Goal: Information Seeking & Learning: Learn about a topic

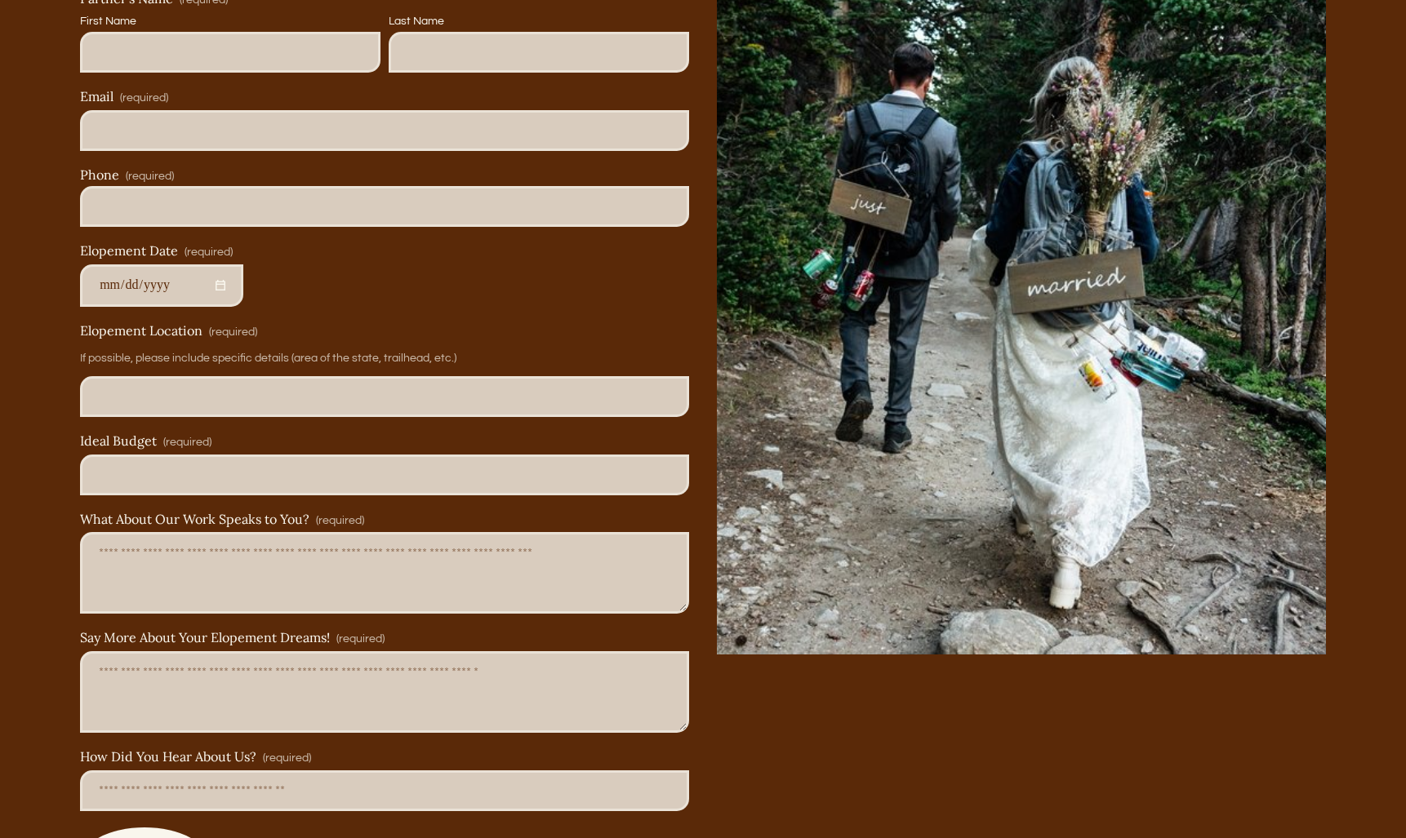
scroll to position [4581, 0]
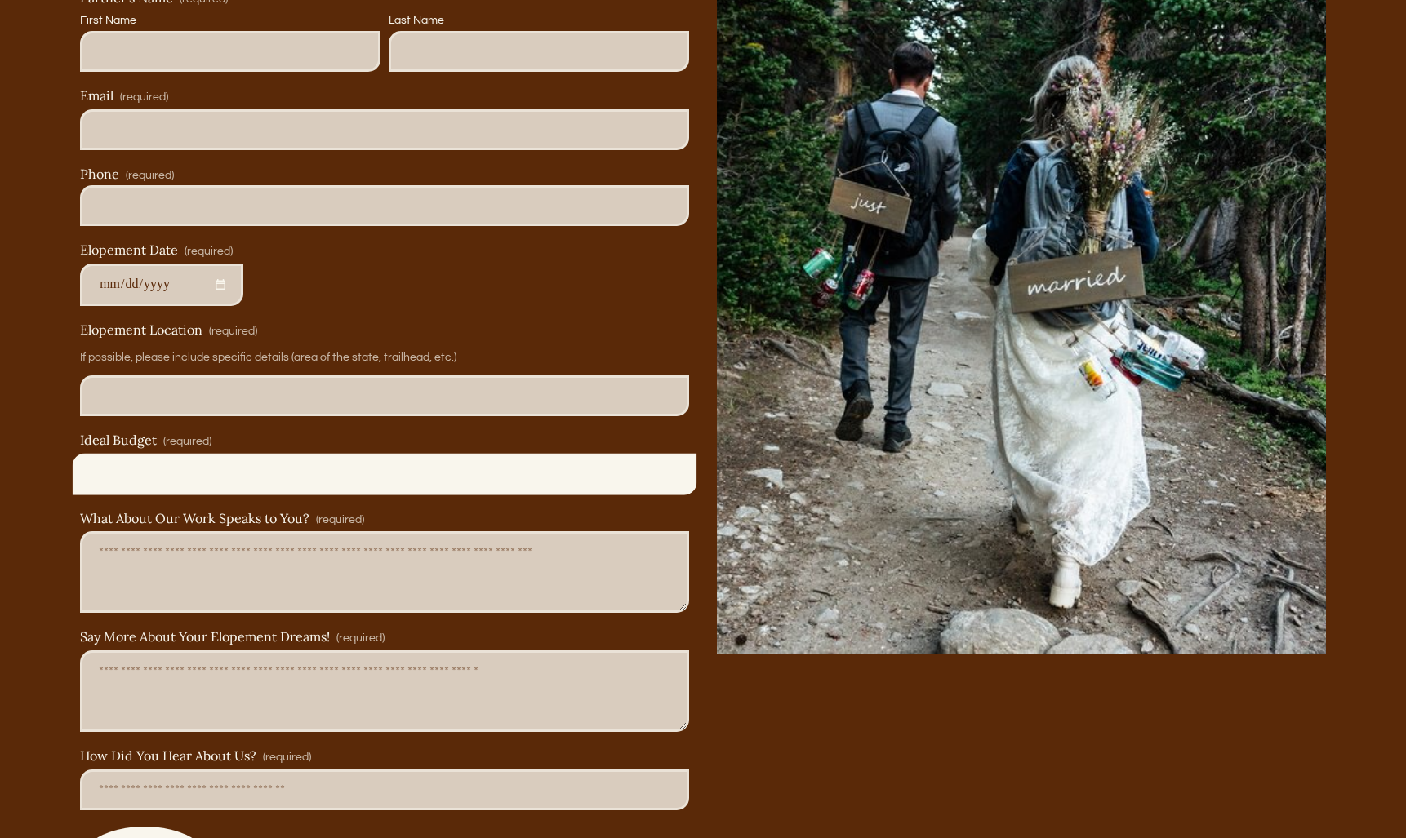
click at [346, 466] on input "Ideal Budget (required)" at bounding box center [384, 474] width 609 height 41
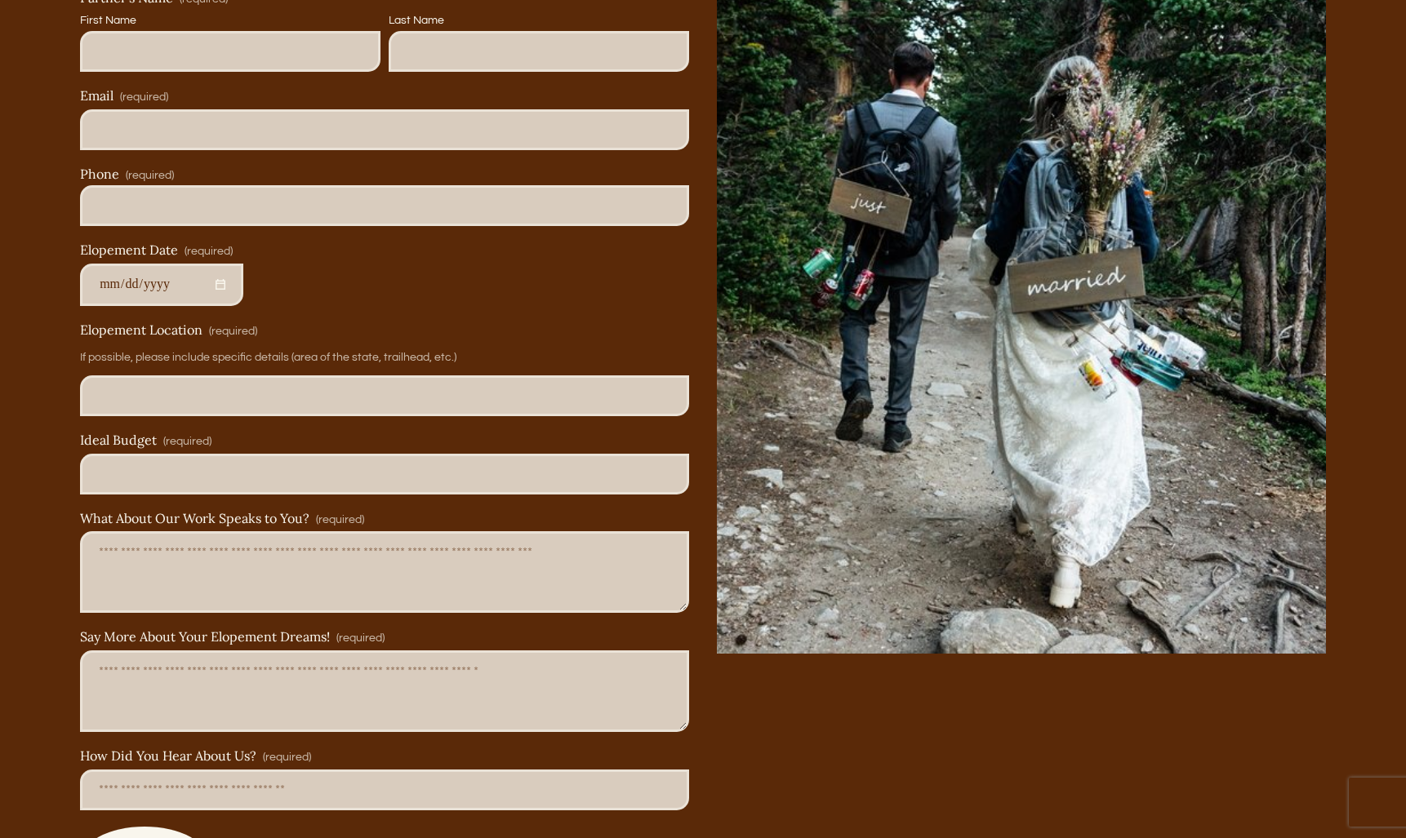
click at [698, 444] on div "Your Name (required) First Name Last Name Partner's Name (required) First Name …" at bounding box center [384, 394] width 637 height 1032
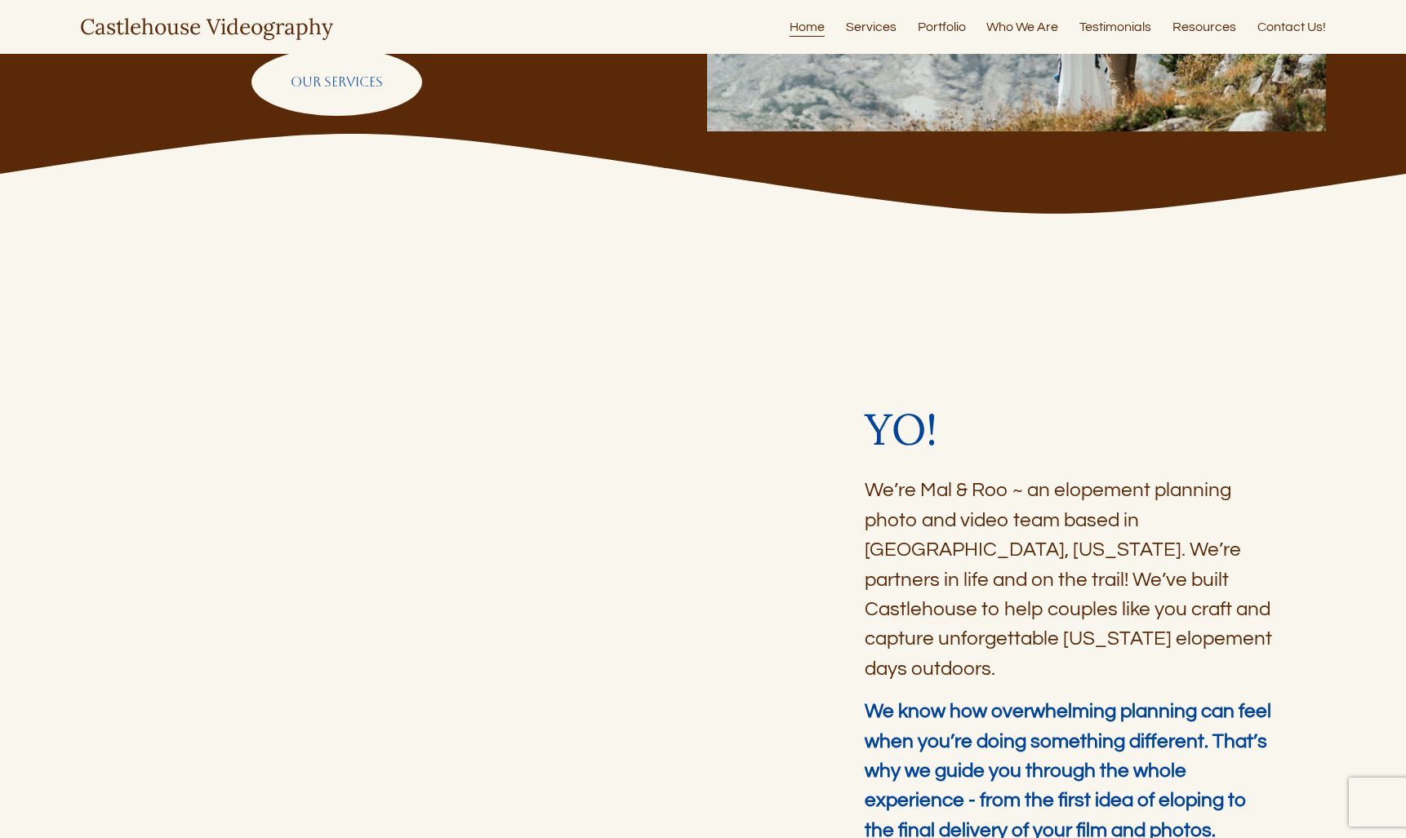
scroll to position [0, 0]
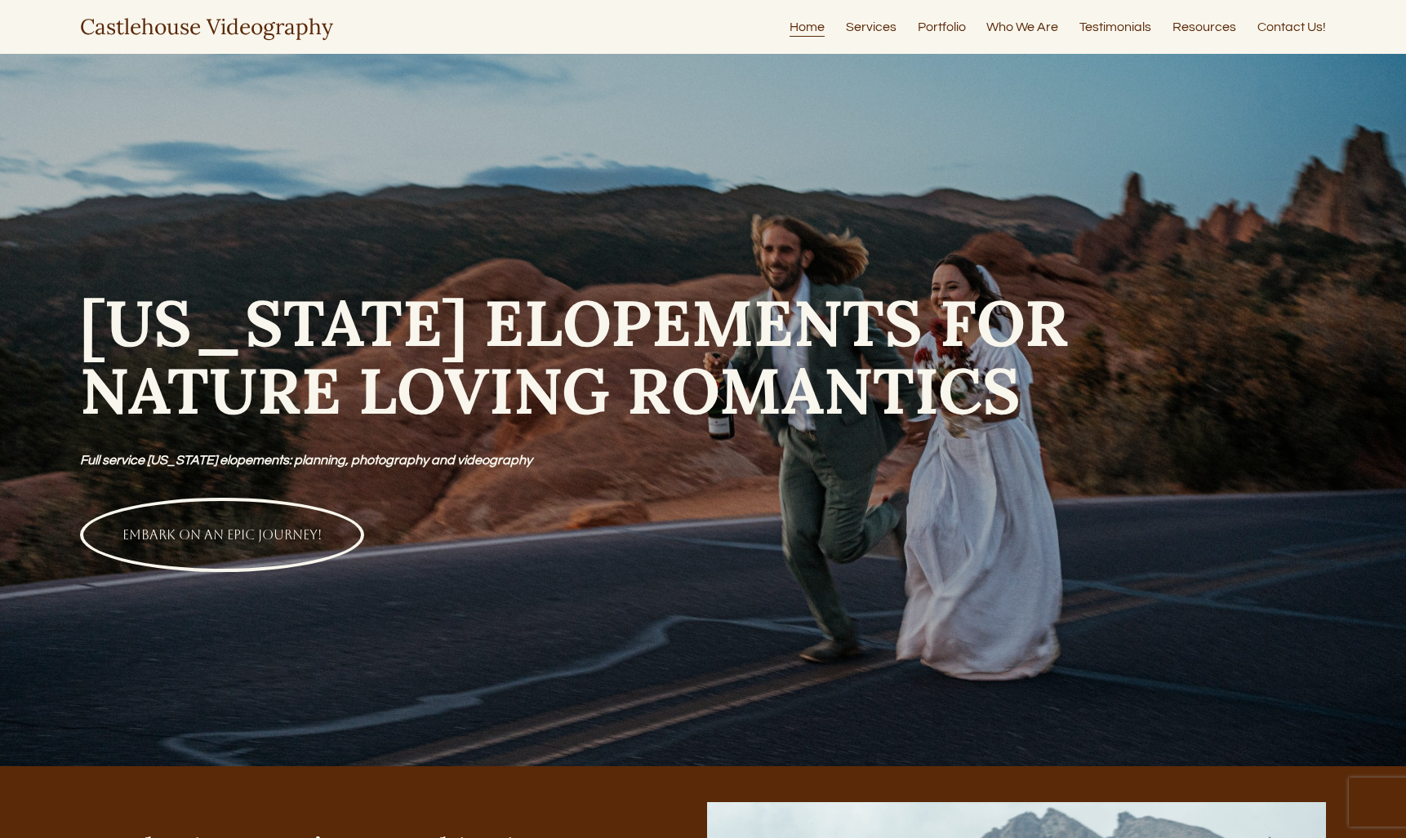
click at [868, 23] on link "Services" at bounding box center [871, 27] width 51 height 22
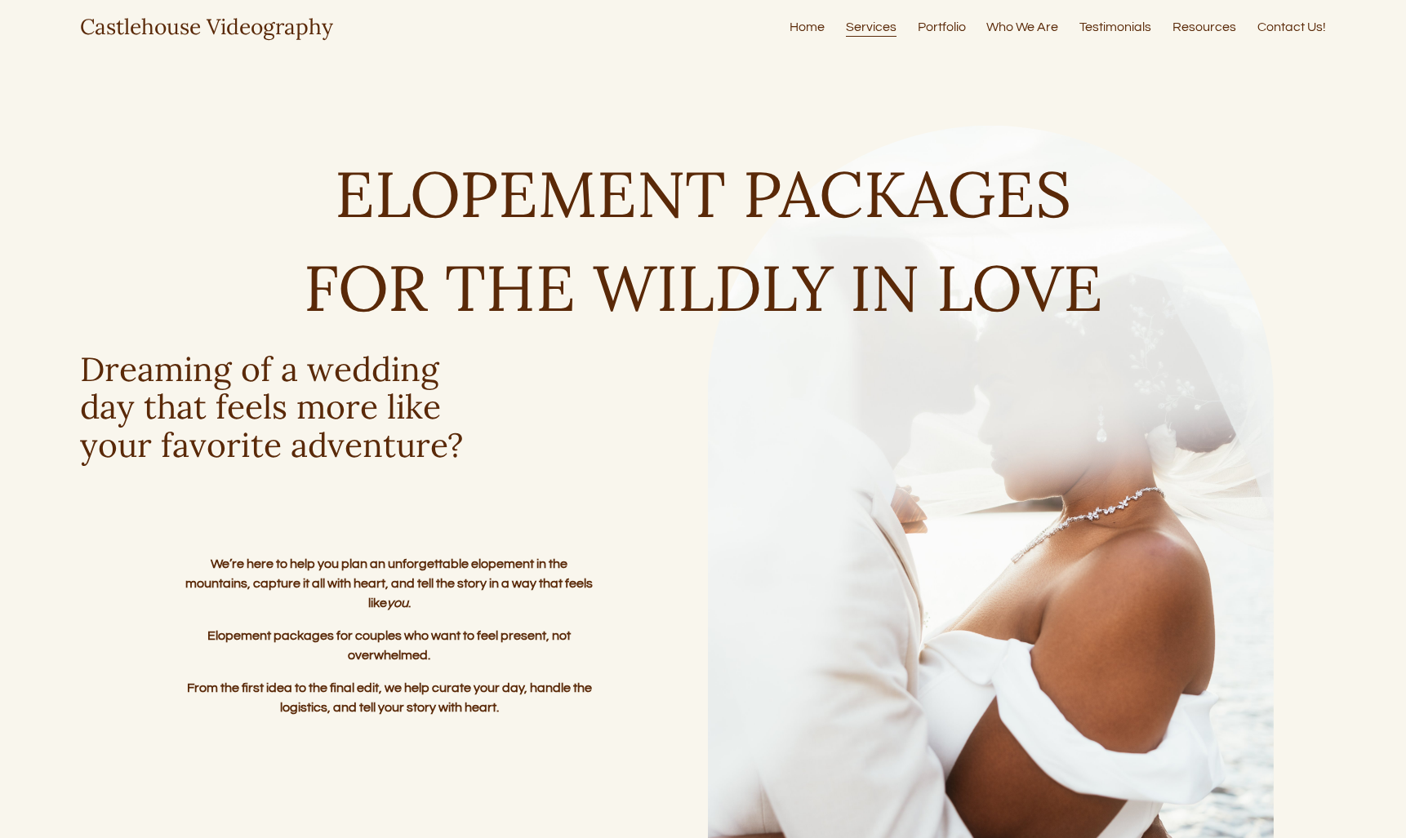
click at [948, 29] on link "Portfolio" at bounding box center [941, 27] width 48 height 22
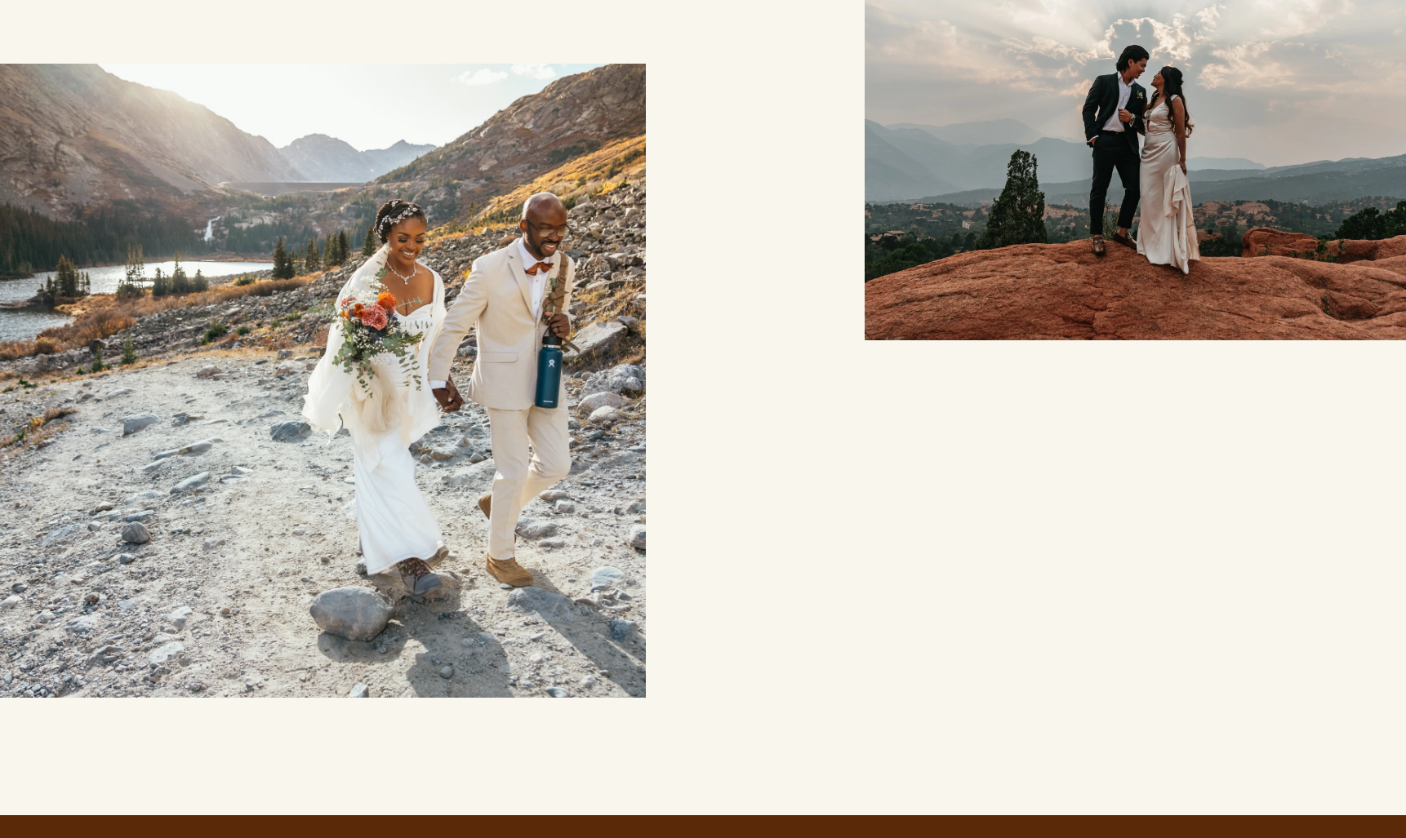
scroll to position [964, 0]
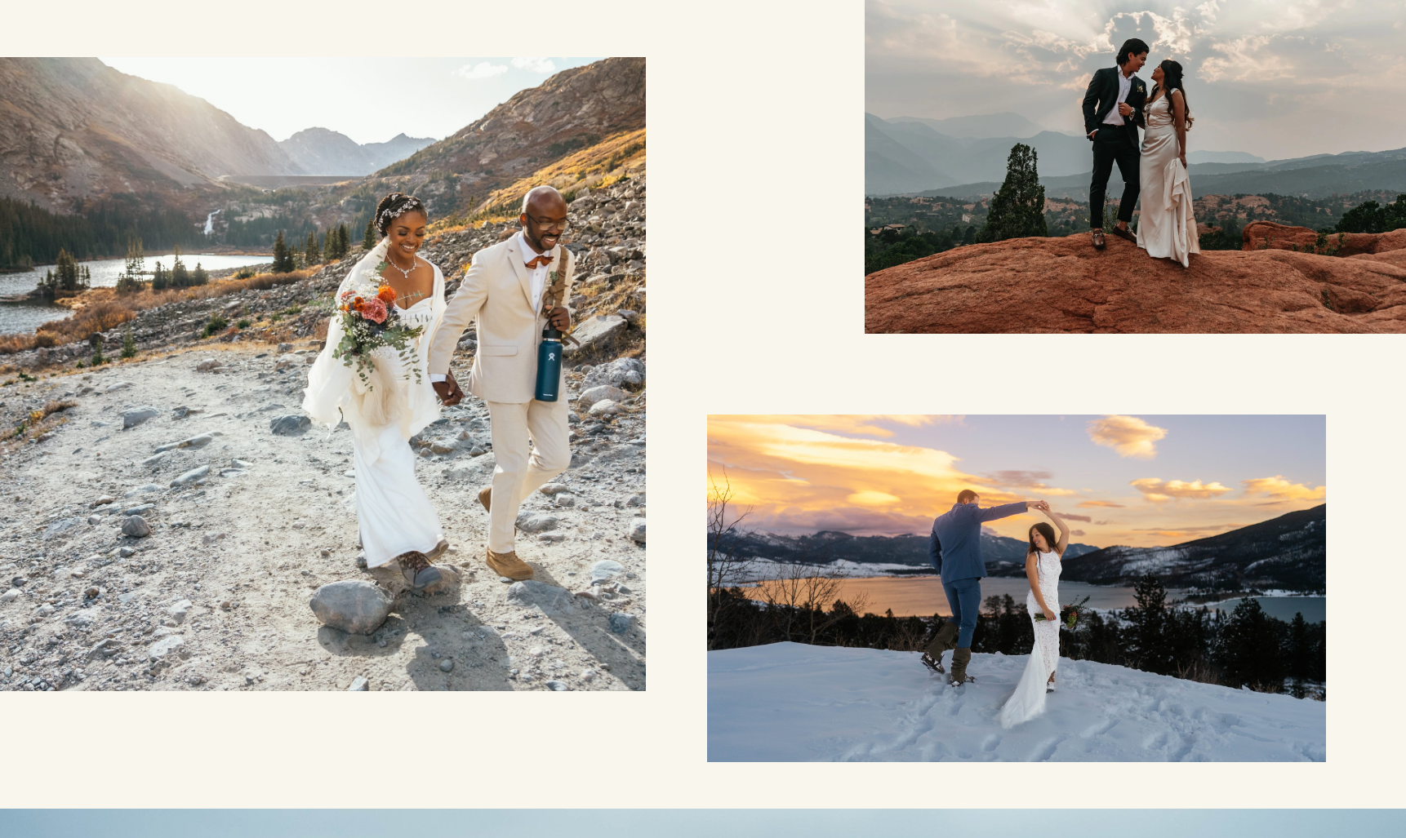
click at [661, 312] on div at bounding box center [703, 337] width 1406 height 849
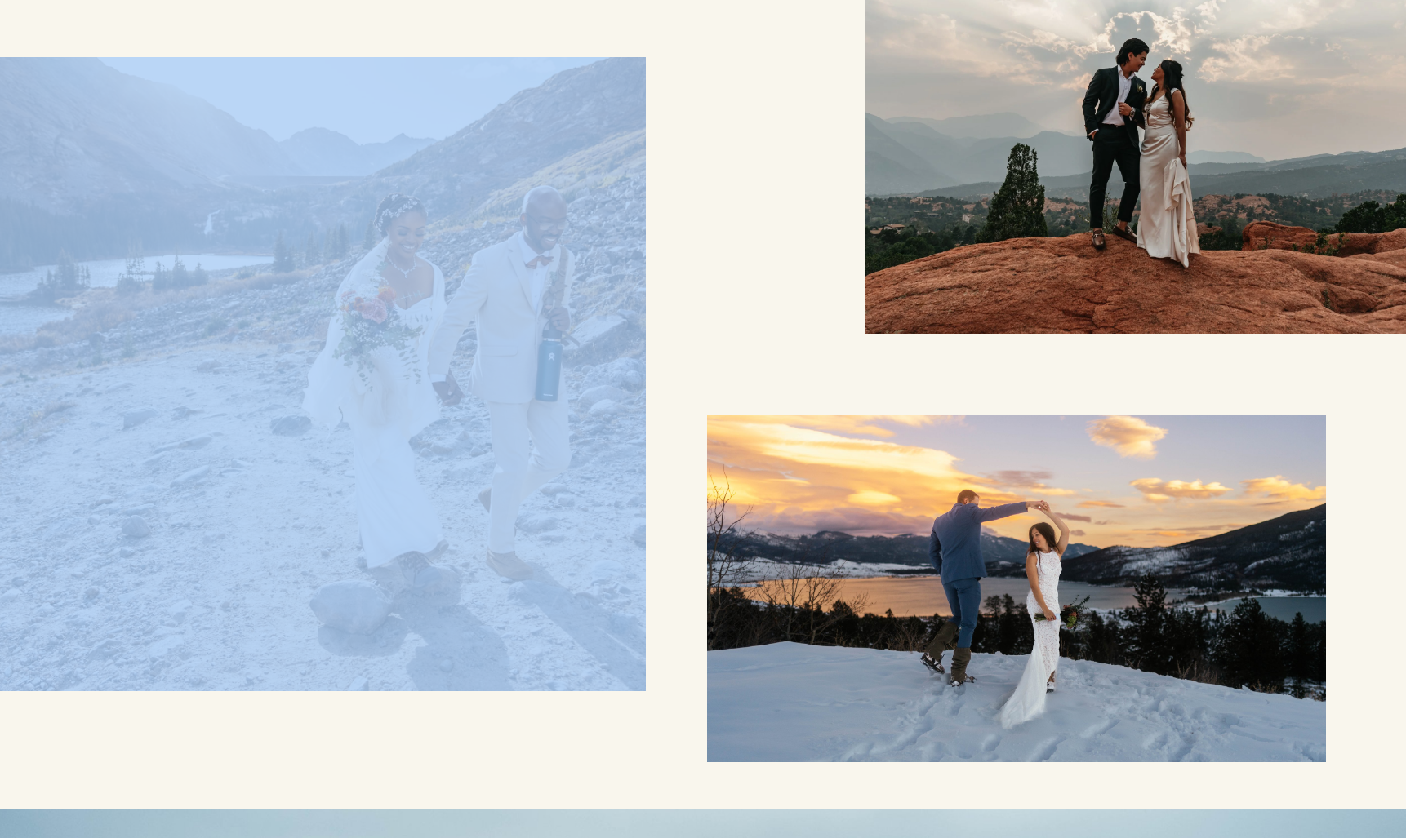
click at [661, 312] on div at bounding box center [703, 337] width 1406 height 849
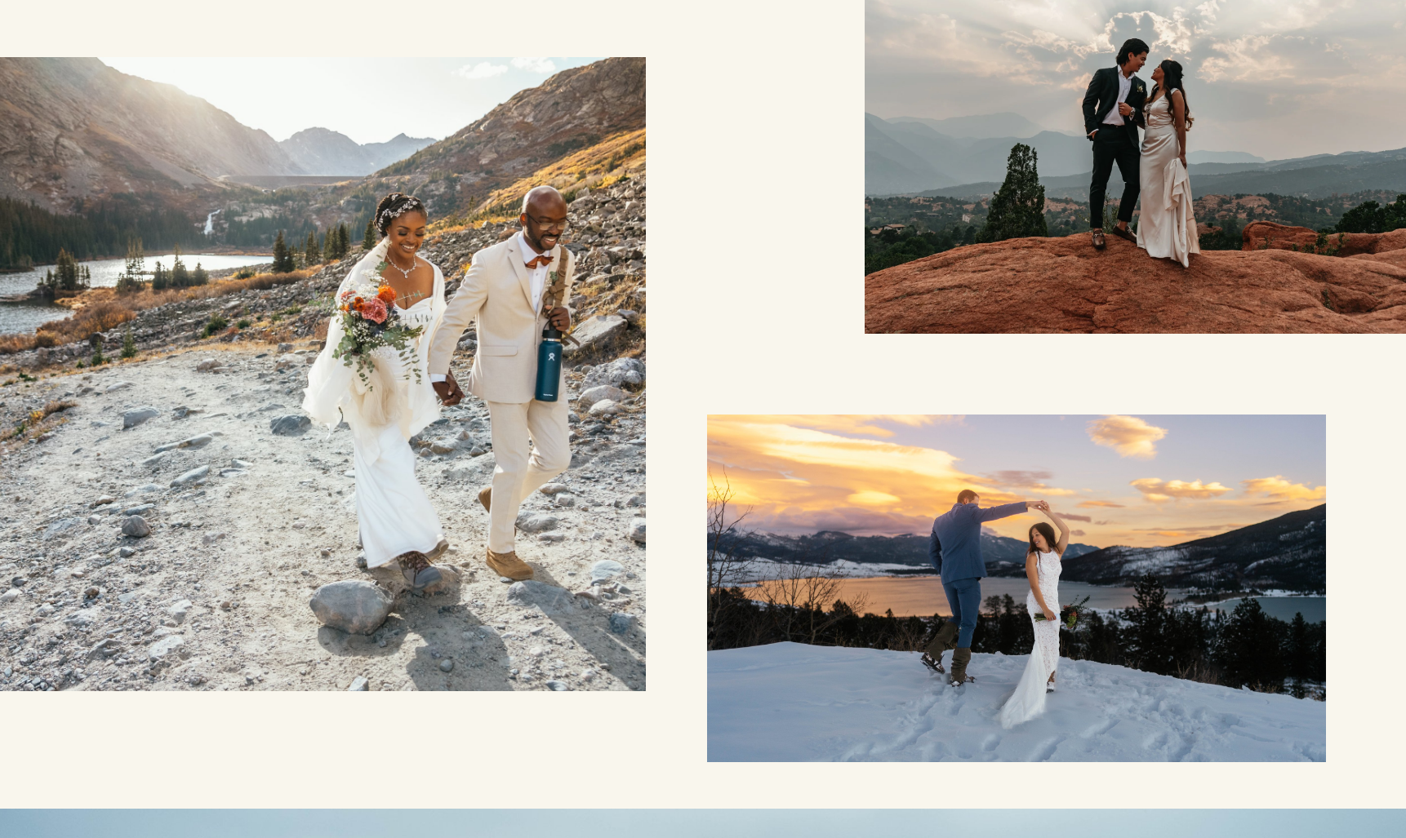
click at [757, 335] on div at bounding box center [703, 337] width 1406 height 849
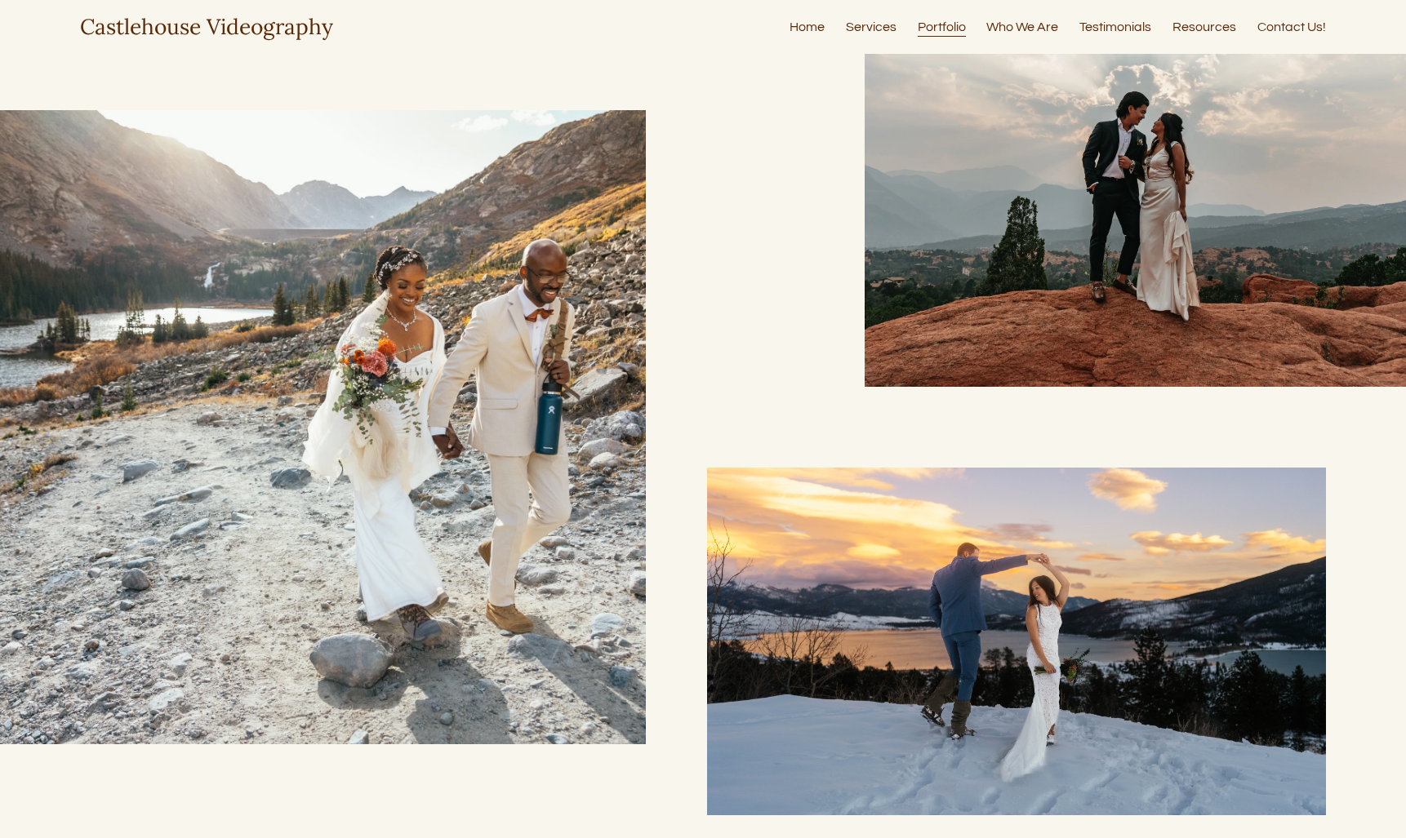
scroll to position [741, 0]
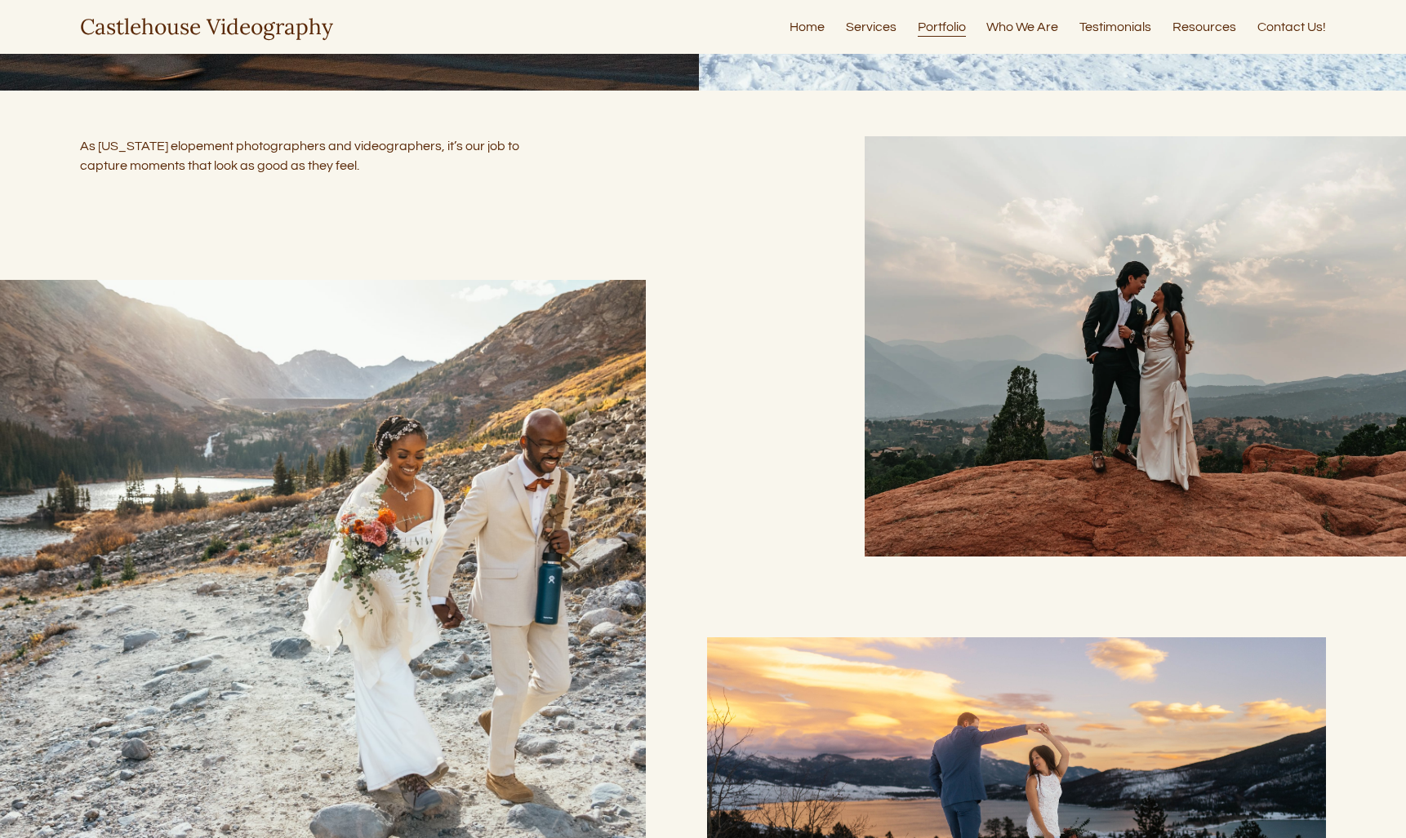
click at [1042, 28] on link "Who We Are" at bounding box center [1022, 27] width 72 height 22
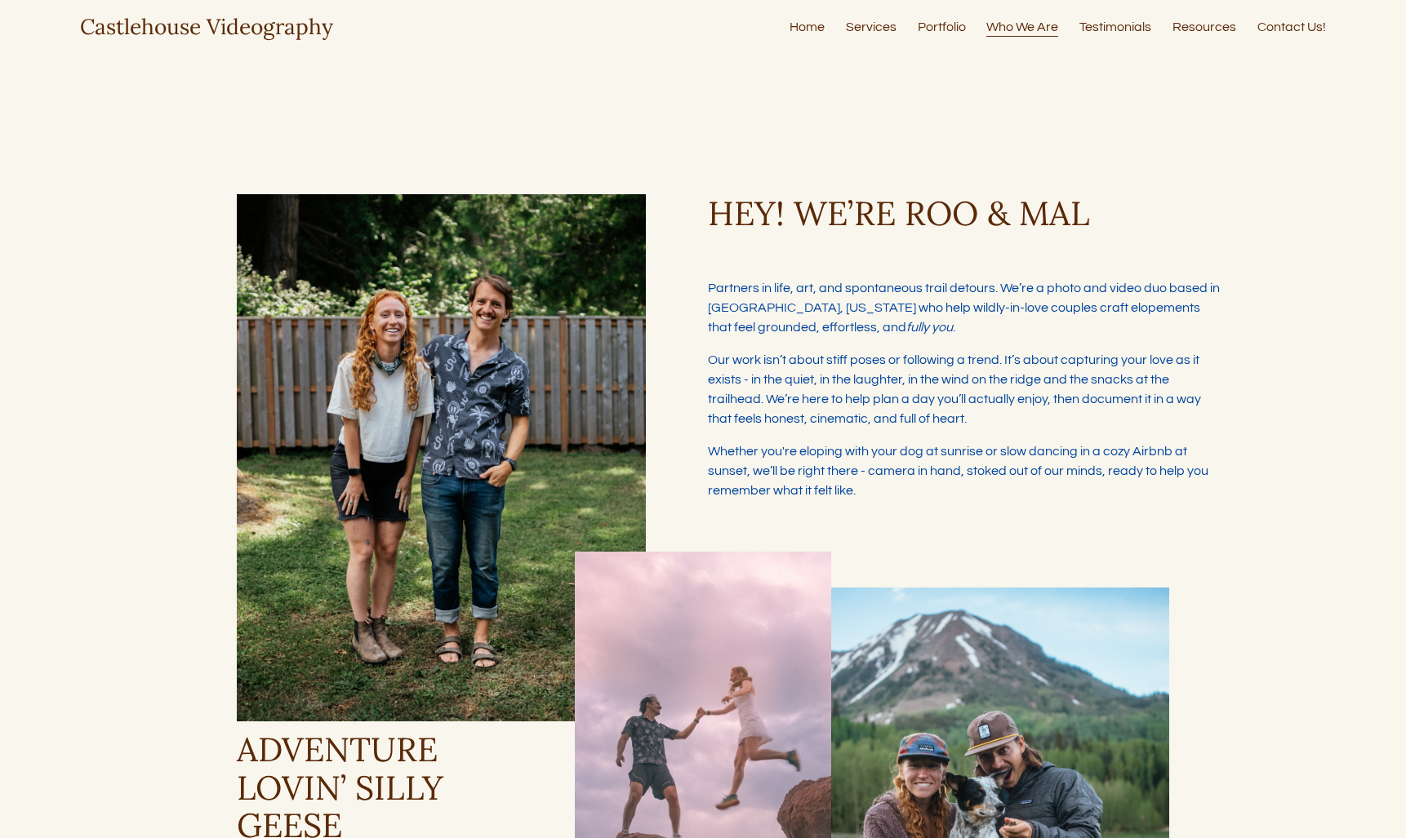
type input "****"
